Goal: Check status: Check status

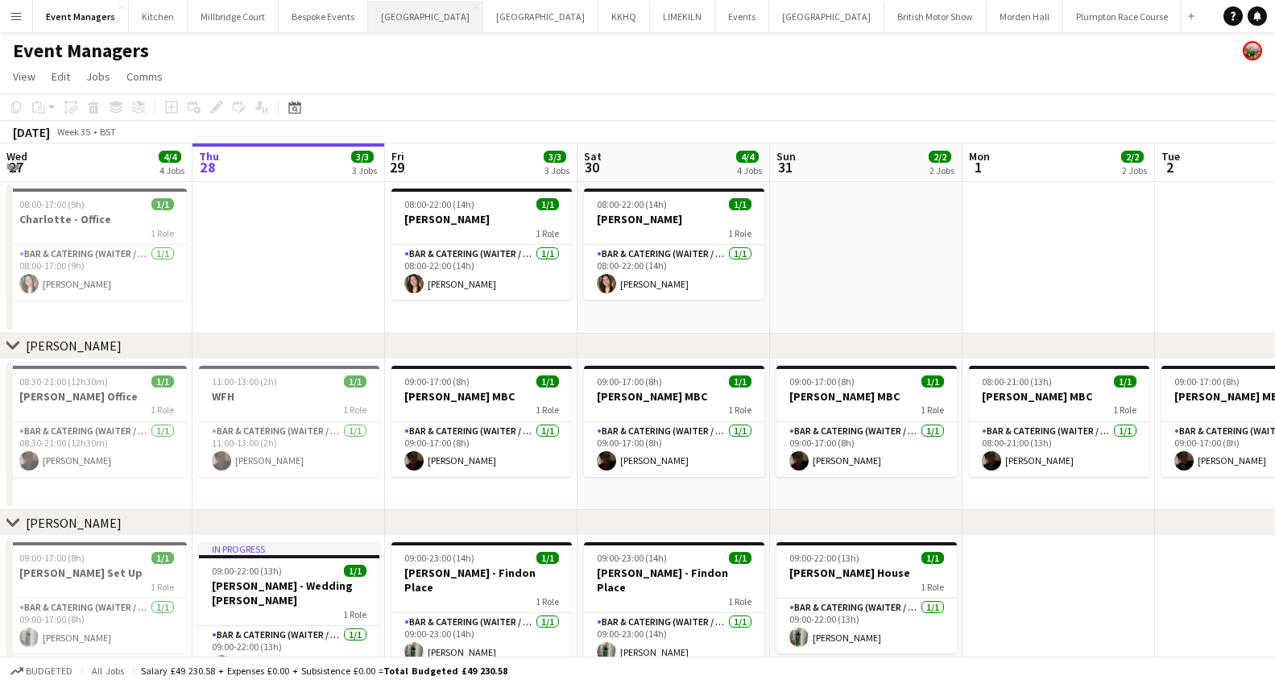
click at [374, 14] on button "[GEOGRAPHIC_DATA] Close" at bounding box center [425, 16] width 115 height 31
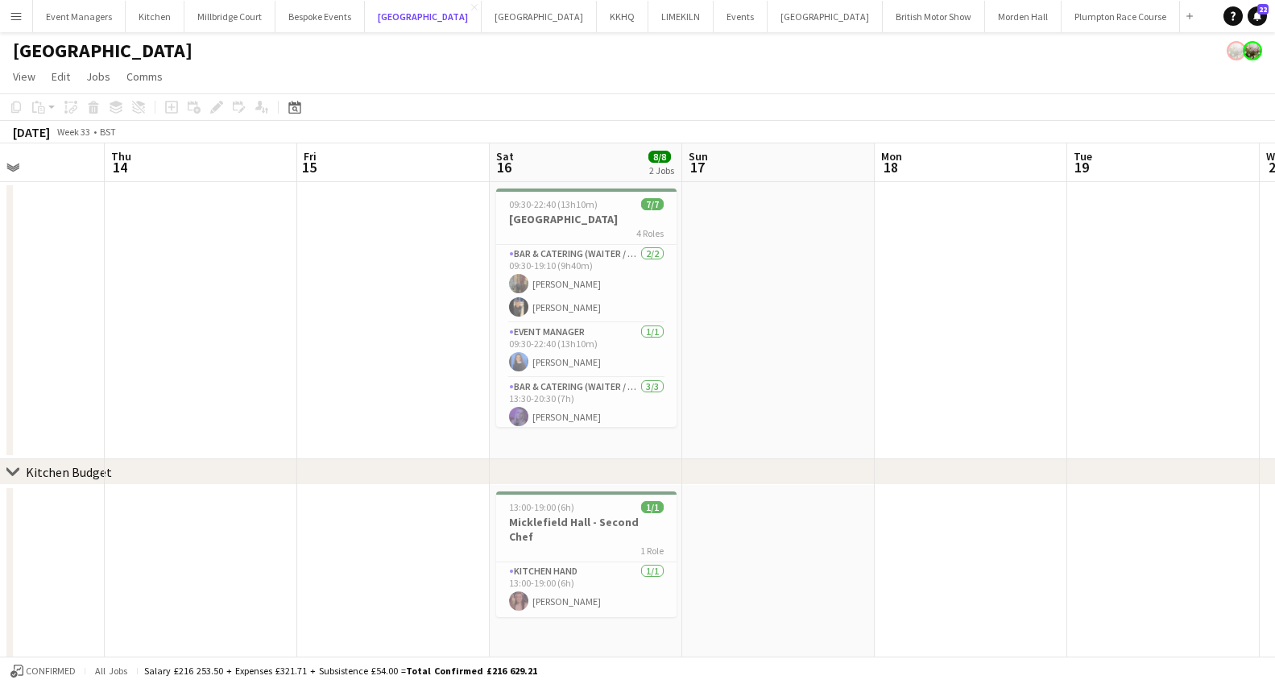
scroll to position [0, 411]
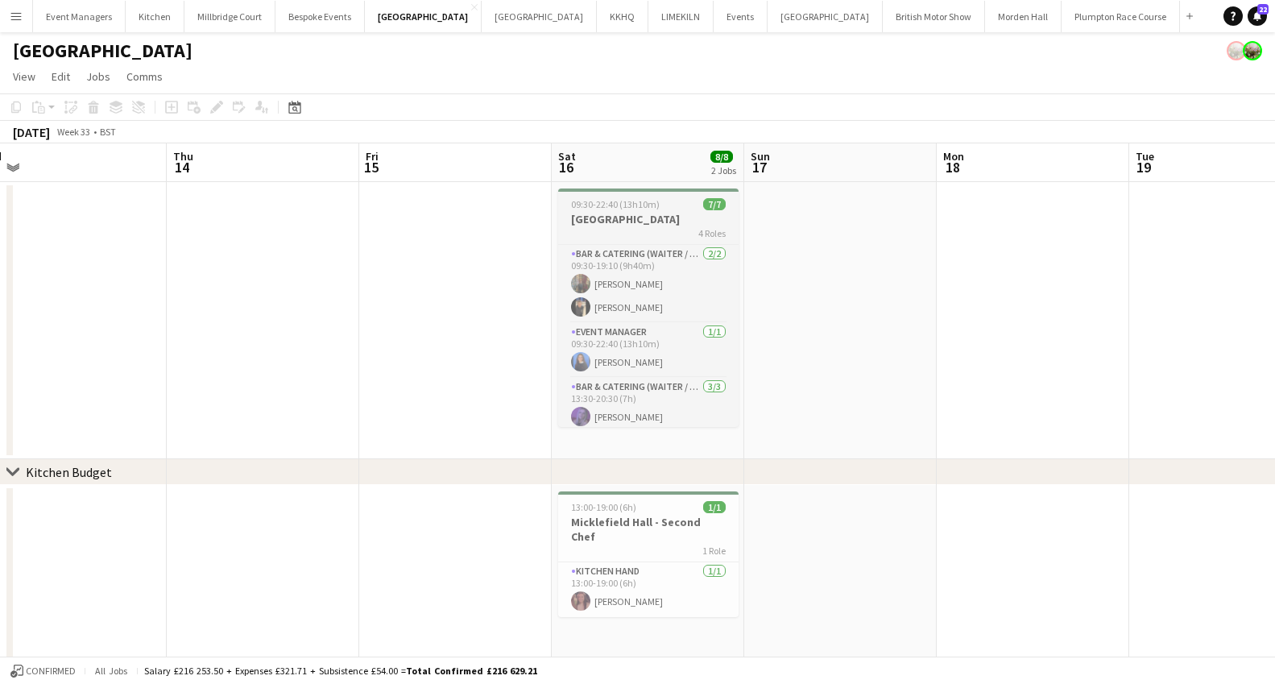
click at [611, 236] on div "4 Roles" at bounding box center [648, 232] width 180 height 13
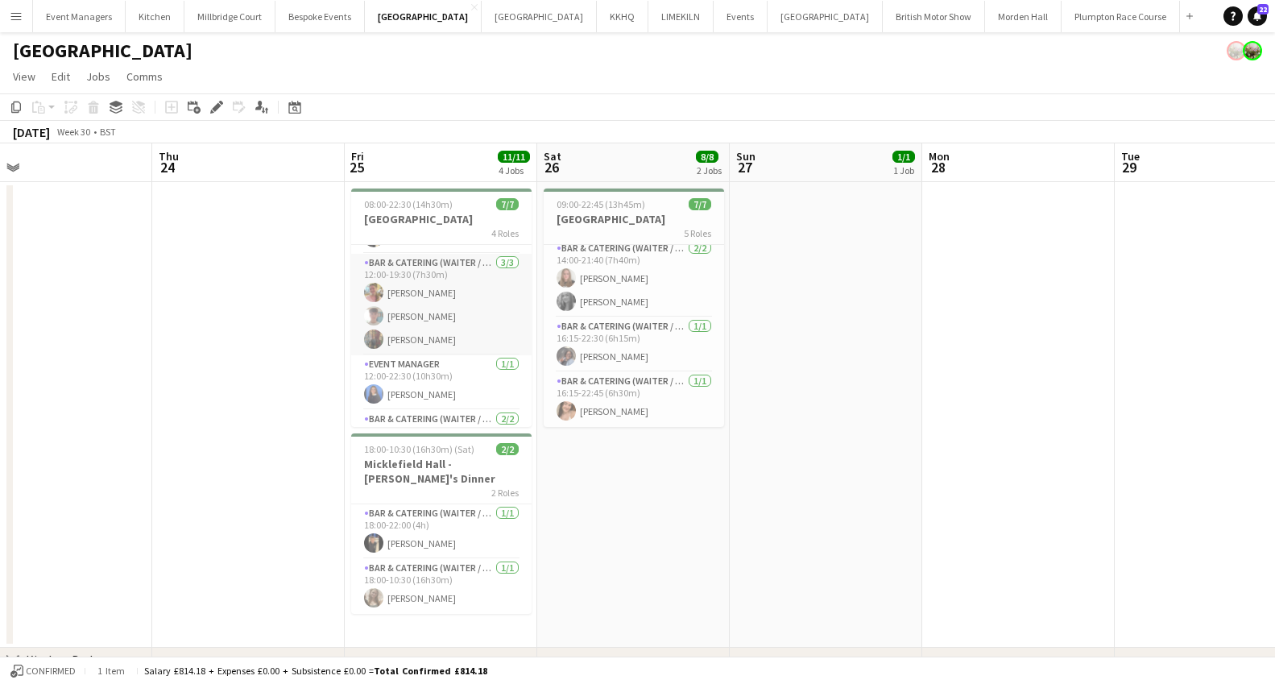
scroll to position [107, 0]
